Goal: Information Seeking & Learning: Stay updated

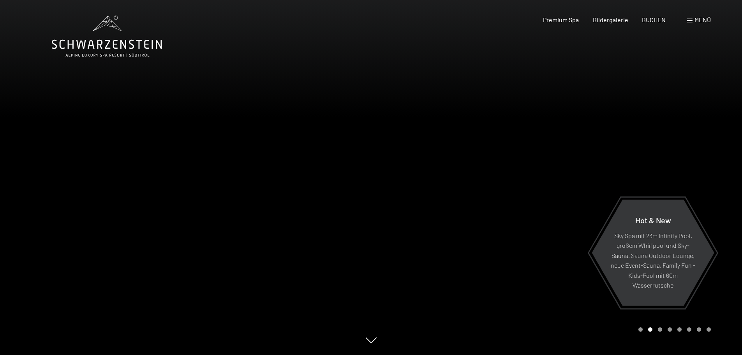
click at [200, 51] on div at bounding box center [185, 177] width 371 height 355
click at [421, 147] on div at bounding box center [556, 177] width 371 height 355
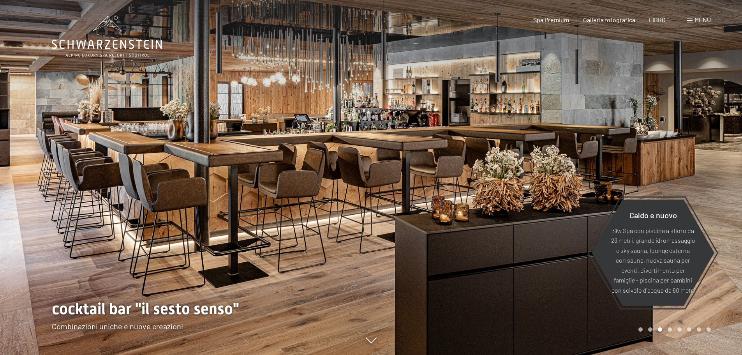
click at [421, 147] on div at bounding box center [556, 177] width 371 height 355
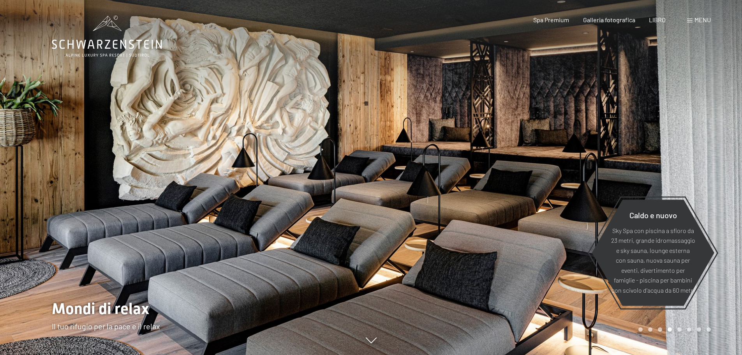
click at [421, 147] on div at bounding box center [556, 177] width 371 height 355
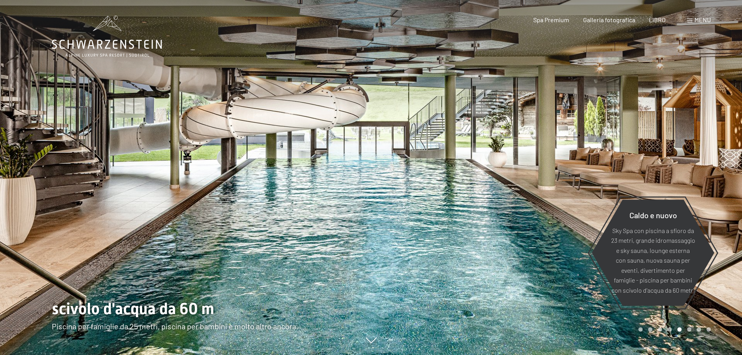
click at [546, 153] on div at bounding box center [556, 177] width 371 height 355
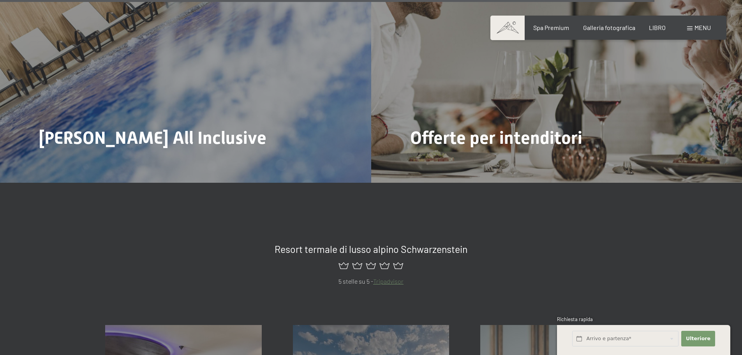
scroll to position [4071, 0]
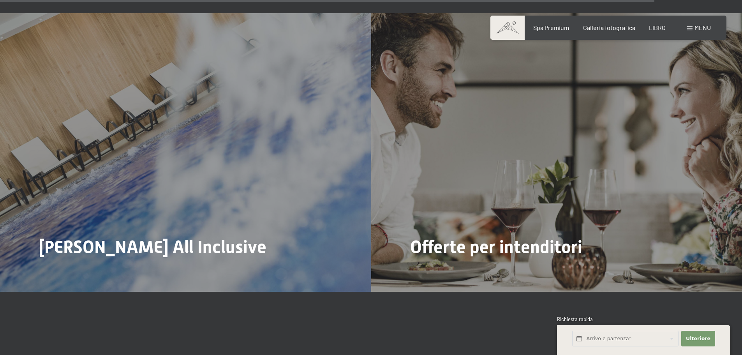
click at [701, 27] on font "menu" at bounding box center [702, 27] width 16 height 7
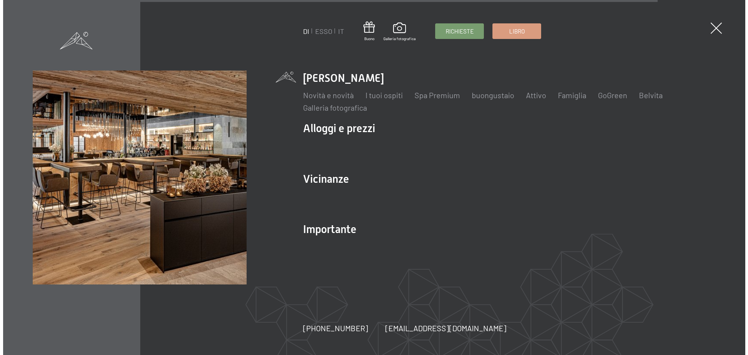
scroll to position [4086, 0]
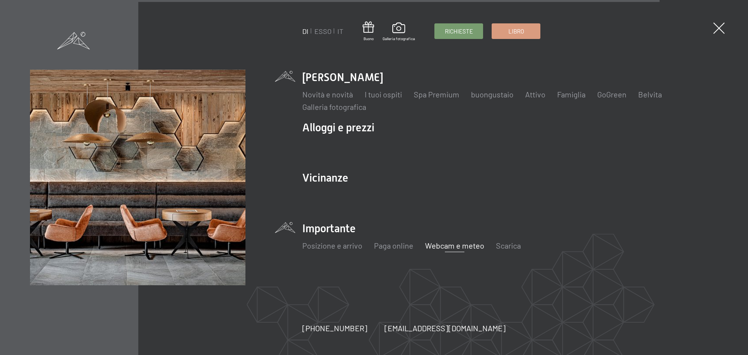
click at [442, 245] on font "Webcam e meteo" at bounding box center [454, 245] width 59 height 9
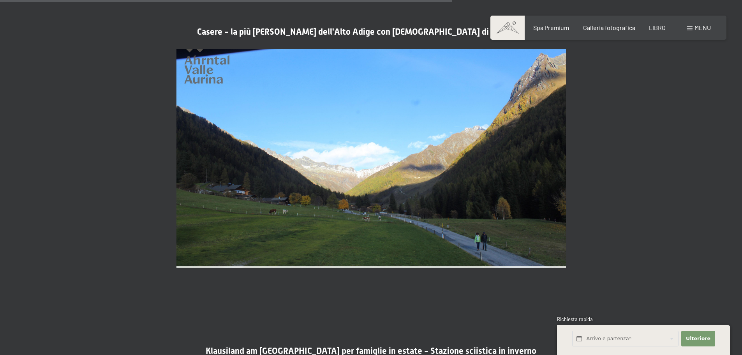
scroll to position [1986, 0]
